Goal: Task Accomplishment & Management: Manage account settings

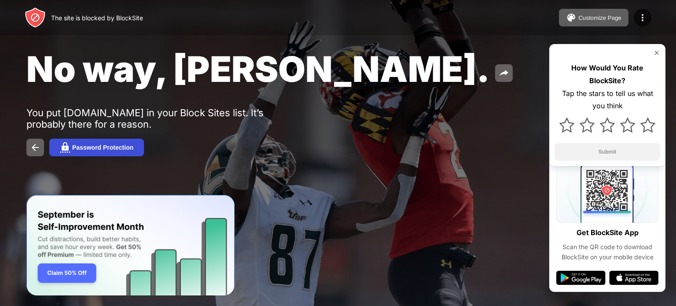
click at [132, 145] on div "Password Protection" at bounding box center [102, 147] width 61 height 7
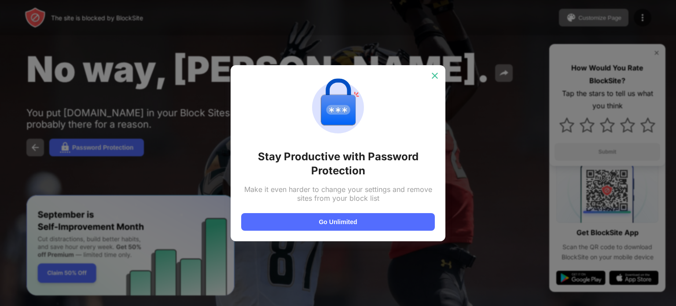
click at [438, 74] on img at bounding box center [435, 75] width 9 height 9
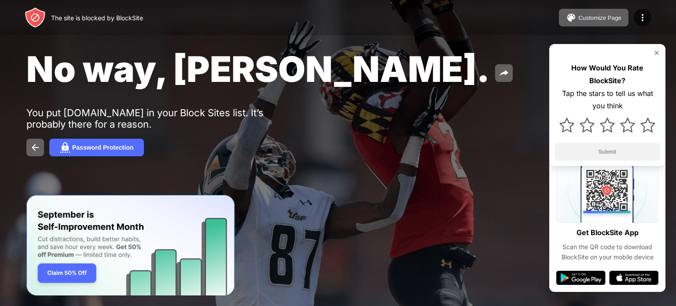
click at [657, 55] on img at bounding box center [656, 52] width 7 height 7
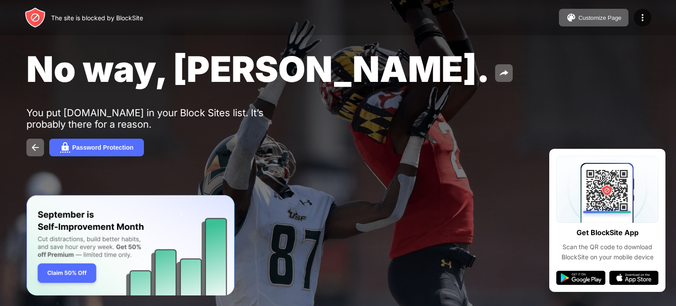
click at [92, 18] on div "The site is blocked by BlockSite" at bounding box center [97, 17] width 92 height 7
click at [643, 17] on img at bounding box center [642, 17] width 11 height 11
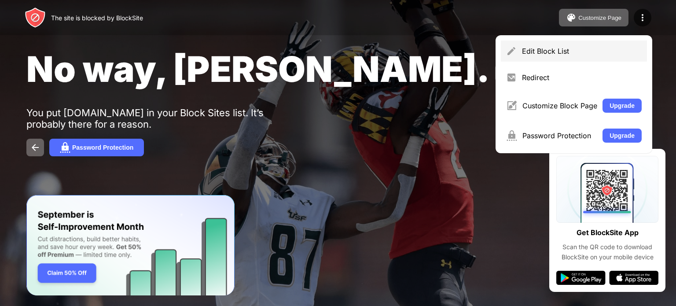
click at [556, 56] on div "Edit Block List" at bounding box center [574, 51] width 146 height 21
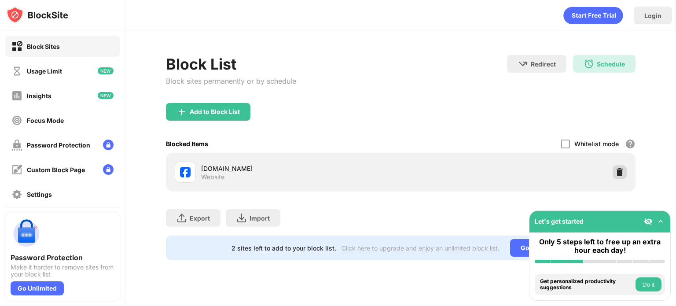
click at [623, 172] on div at bounding box center [620, 172] width 14 height 14
